Goal: Transaction & Acquisition: Purchase product/service

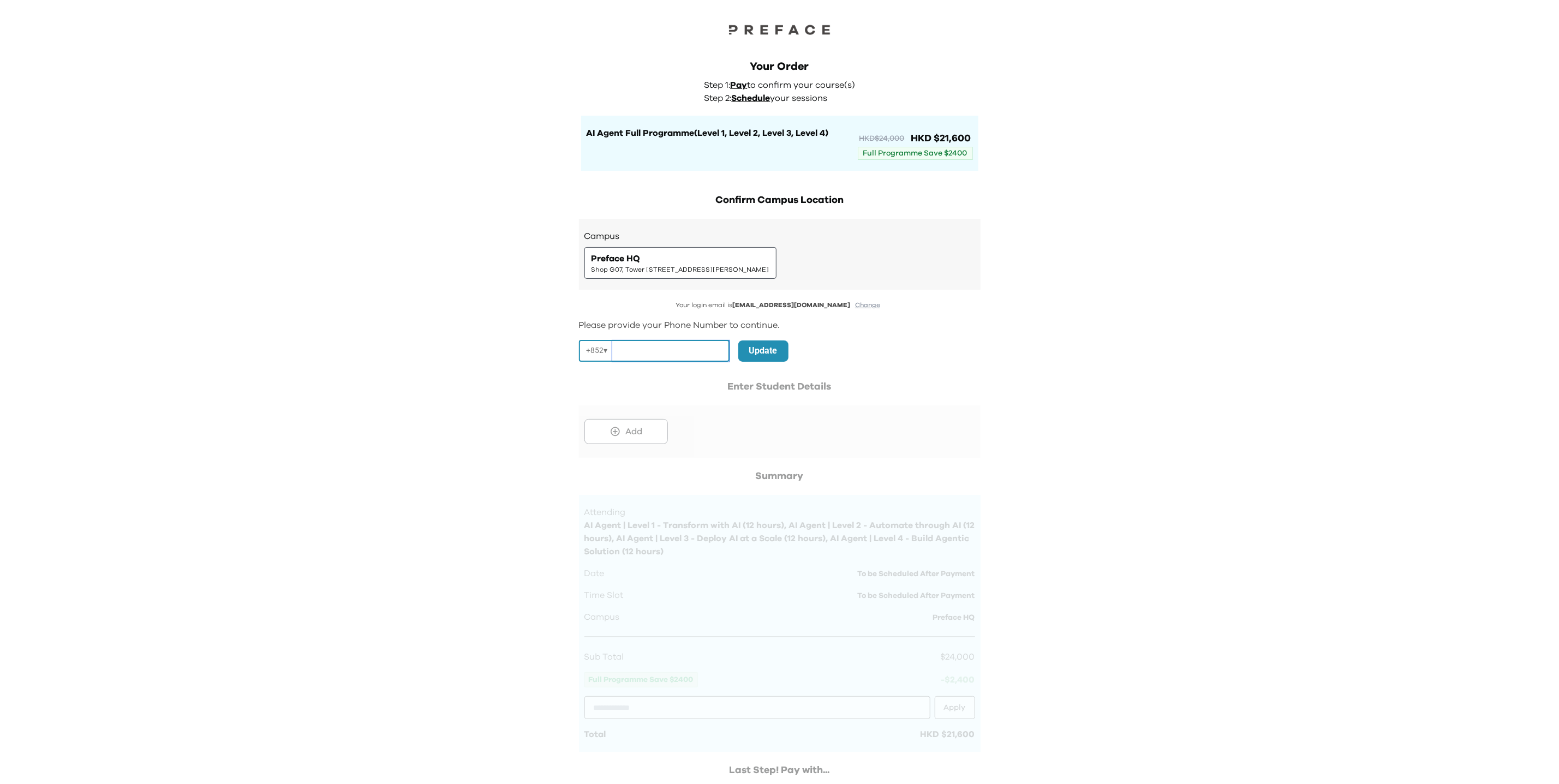
click at [706, 349] on input "tel" at bounding box center [671, 351] width 117 height 21
type input "********"
click at [749, 351] on p "Update" at bounding box center [763, 350] width 29 height 13
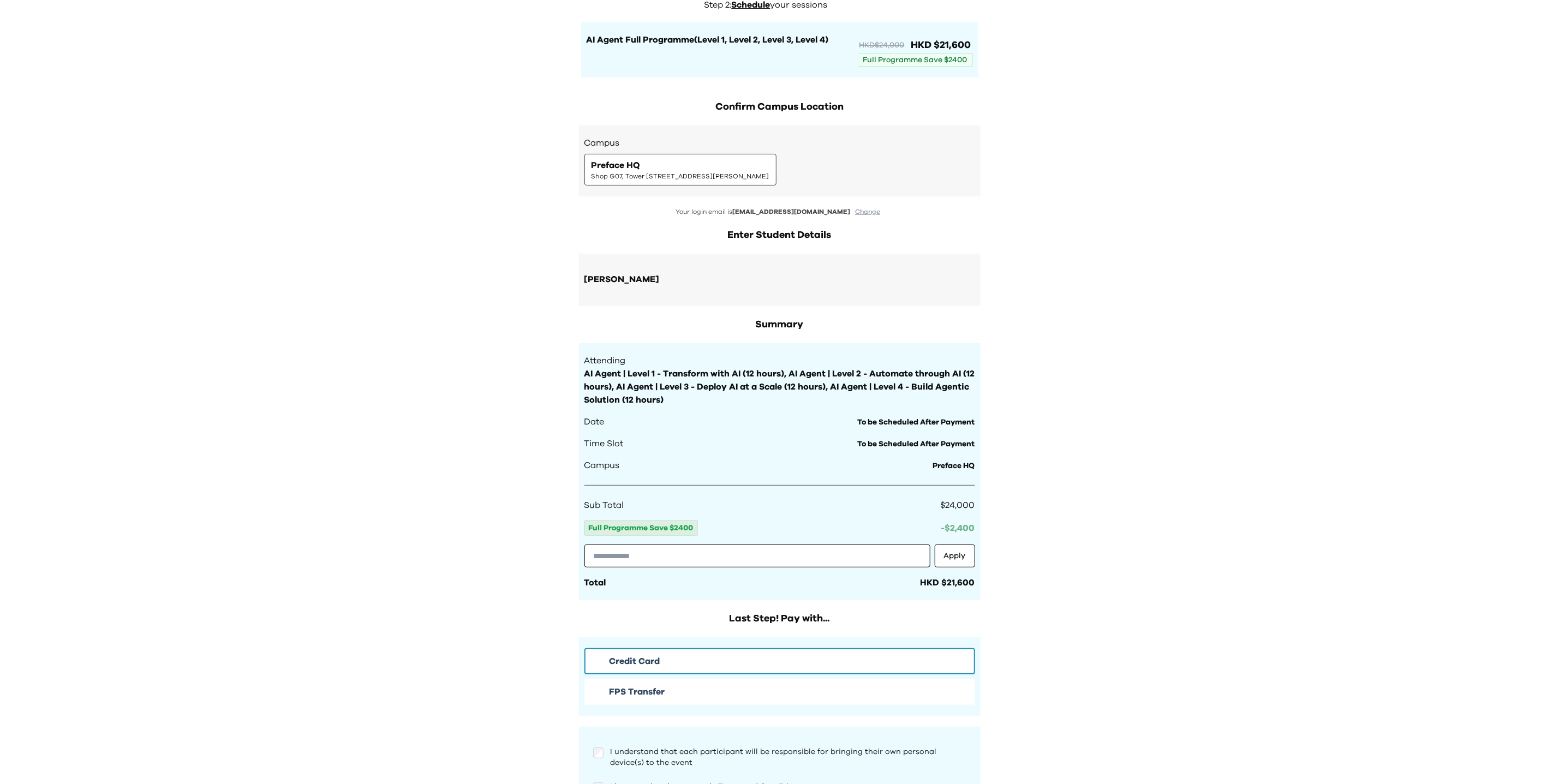
scroll to position [108, 0]
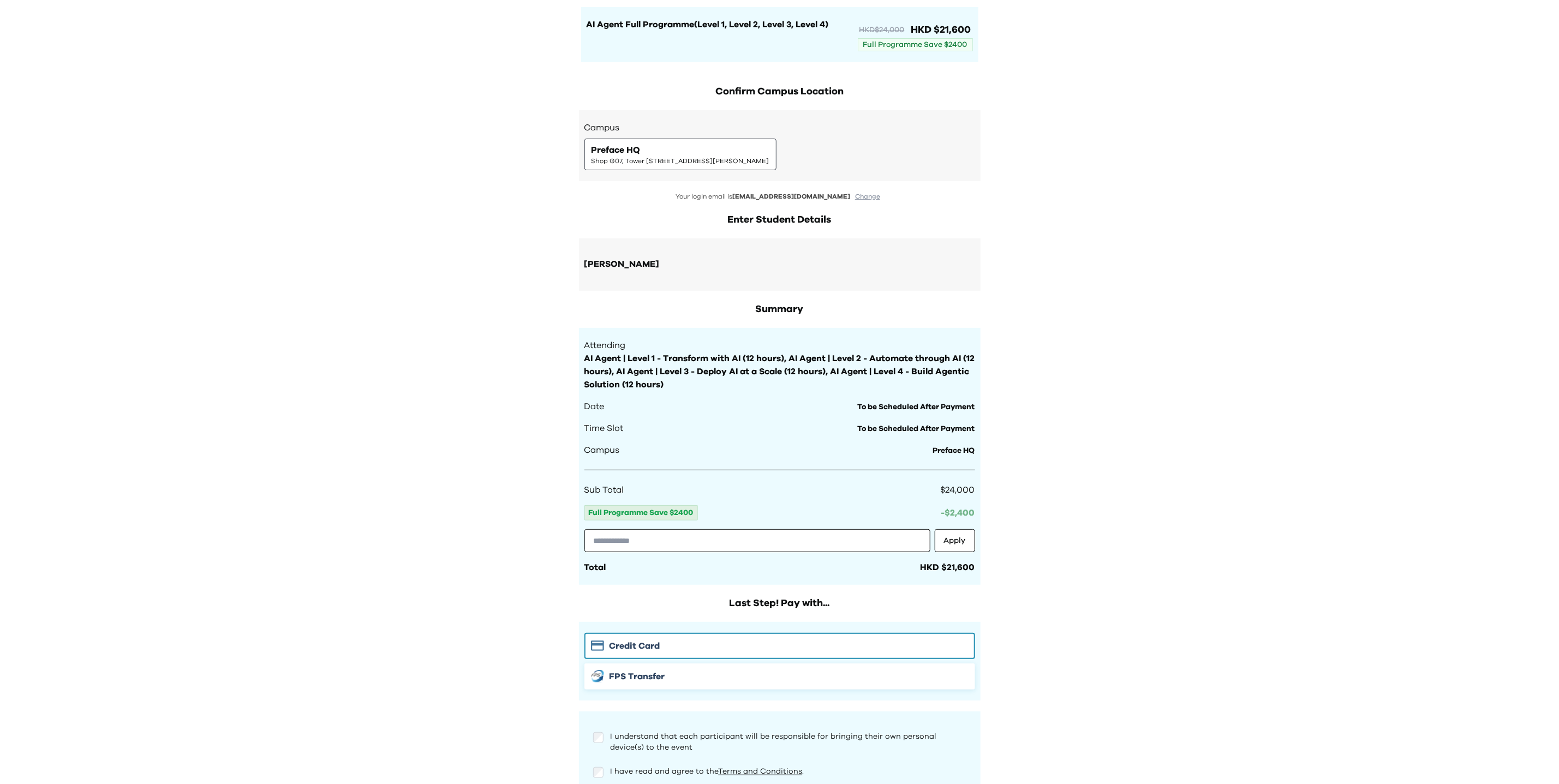
click at [704, 678] on div "FPS Transfer" at bounding box center [780, 676] width 377 height 13
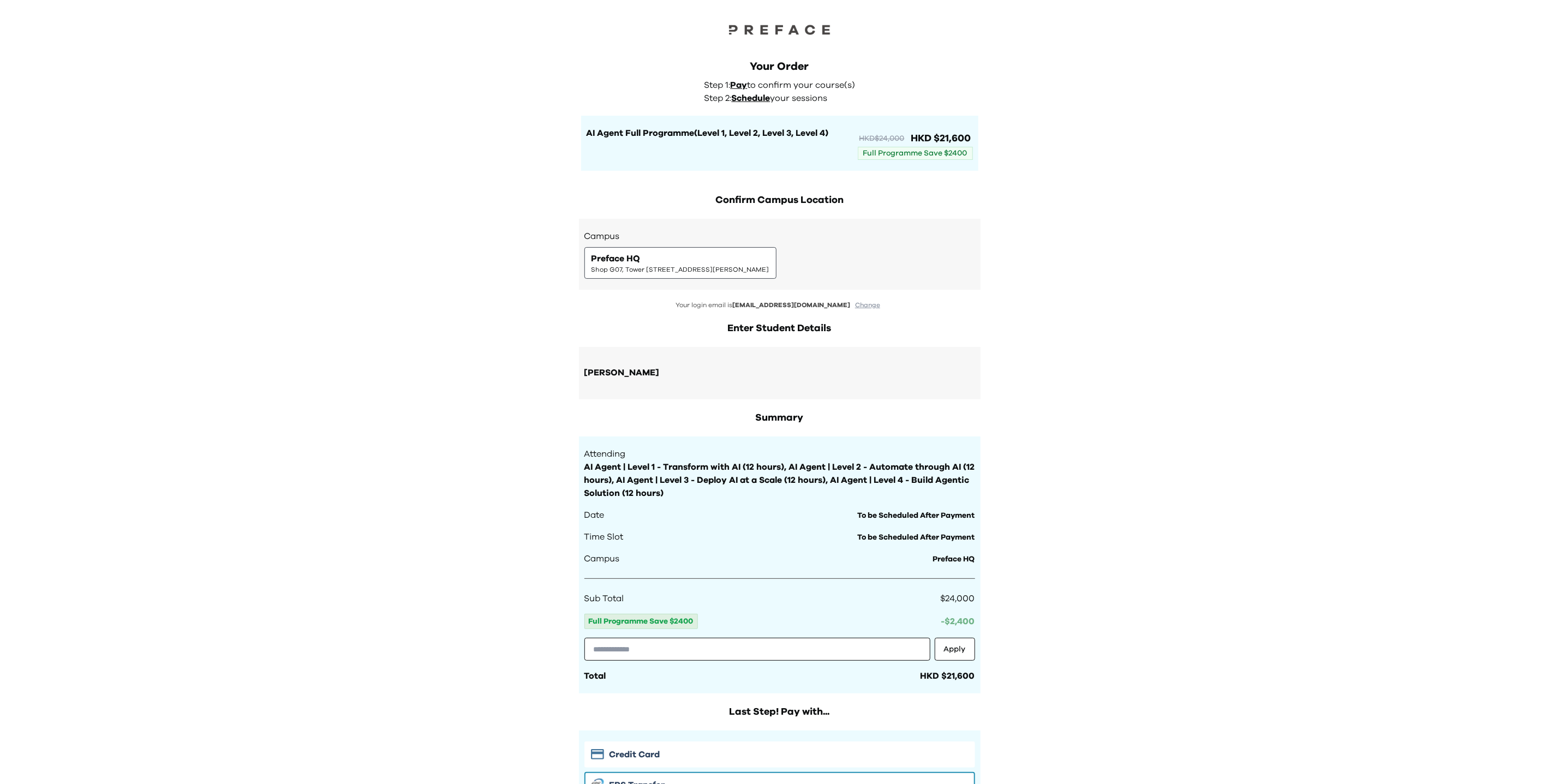
scroll to position [221, 0]
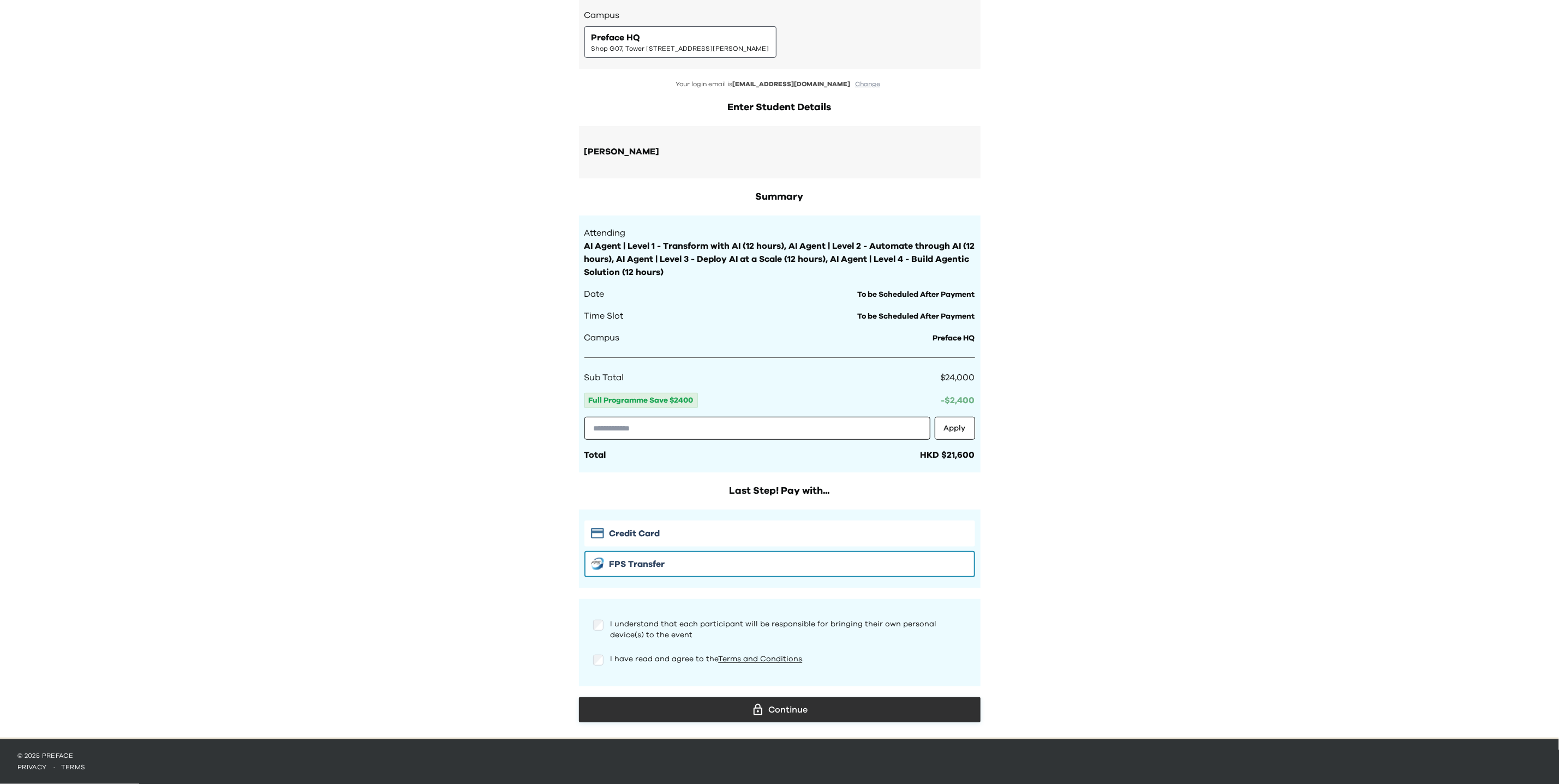
click at [807, 713] on div "Continue" at bounding box center [780, 710] width 384 height 16
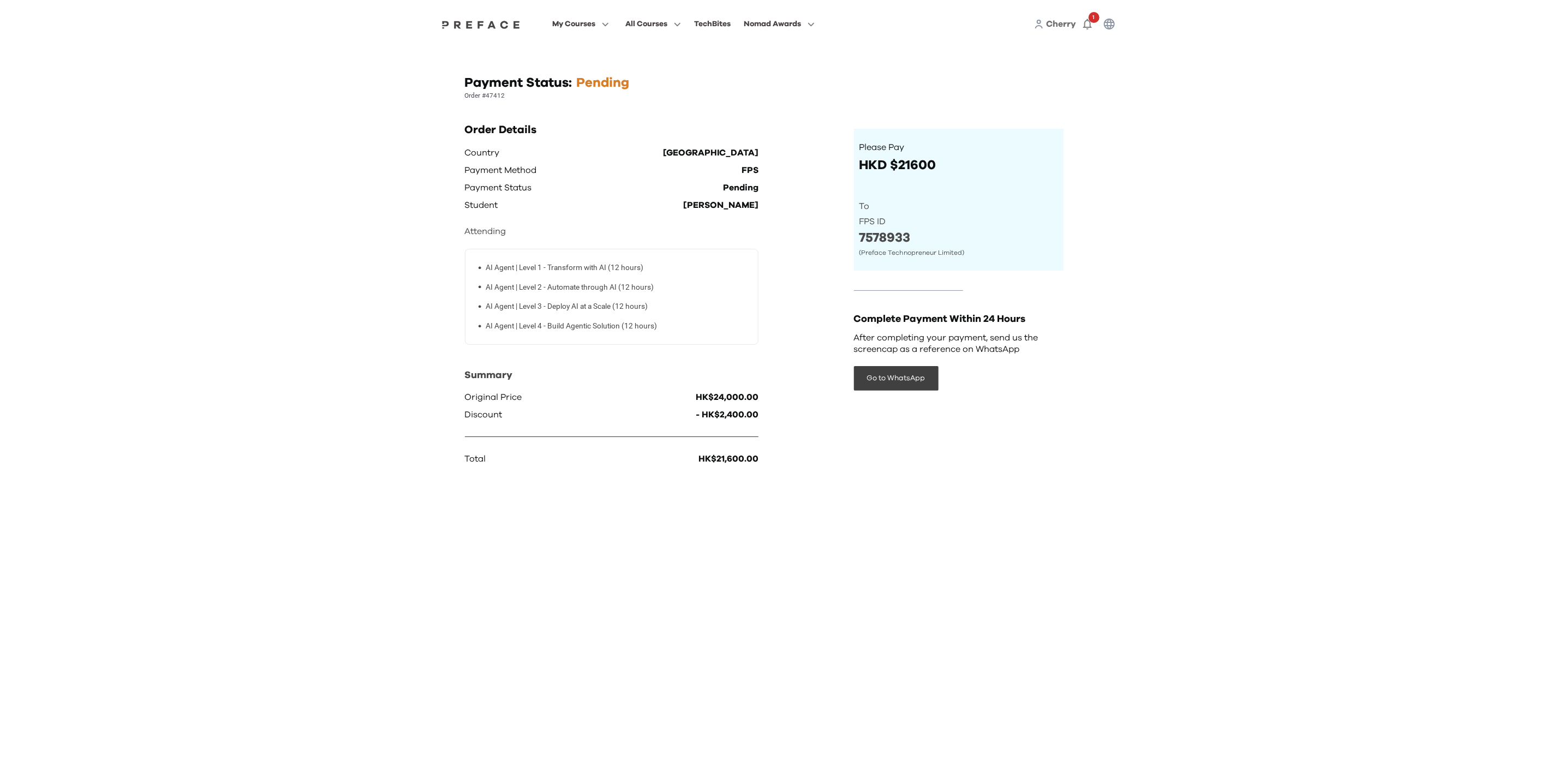
click at [489, 96] on p "Order #47412" at bounding box center [780, 96] width 629 height 9
drag, startPoint x: 490, startPoint y: 96, endPoint x: 512, endPoint y: 96, distance: 22.0
click at [512, 96] on p "Order #47412" at bounding box center [780, 96] width 629 height 9
drag, startPoint x: 489, startPoint y: 96, endPoint x: 517, endPoint y: 93, distance: 28.2
click at [517, 93] on p "Order #47412" at bounding box center [780, 96] width 629 height 9
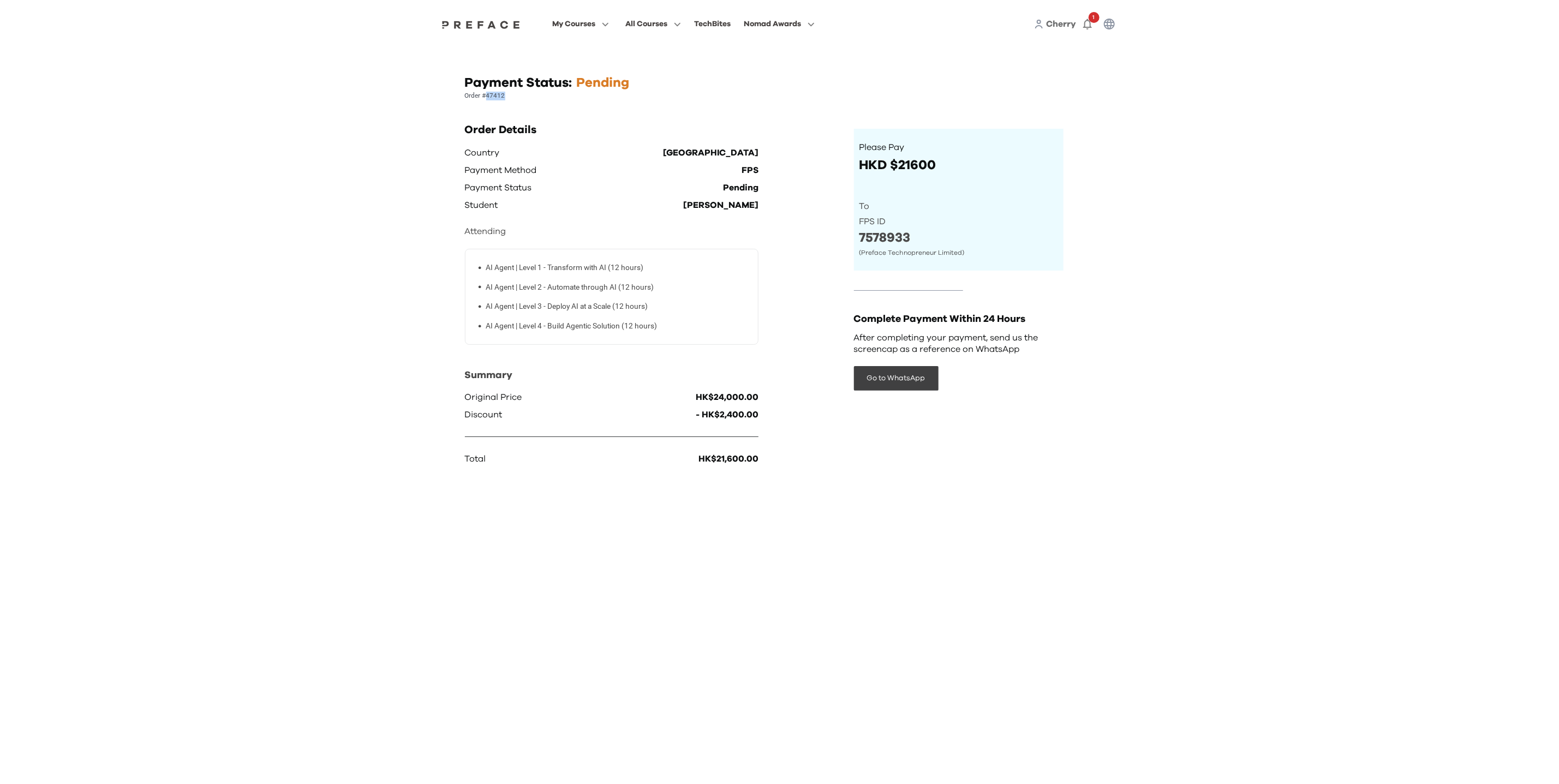
copy p "47412"
